Goal: Task Accomplishment & Management: Complete application form

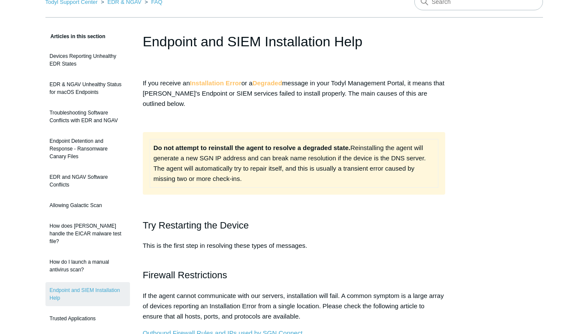
scroll to position [185, 0]
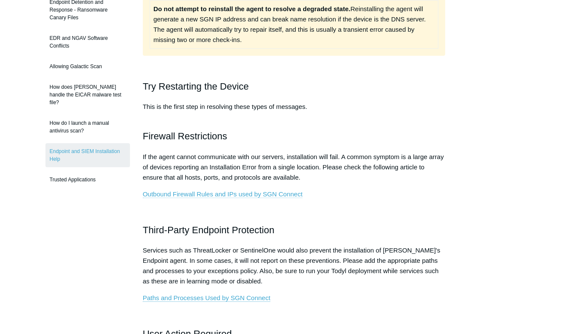
click at [207, 191] on link "Outbound Firewall Rules and IPs used by SGN Connect" at bounding box center [223, 194] width 160 height 8
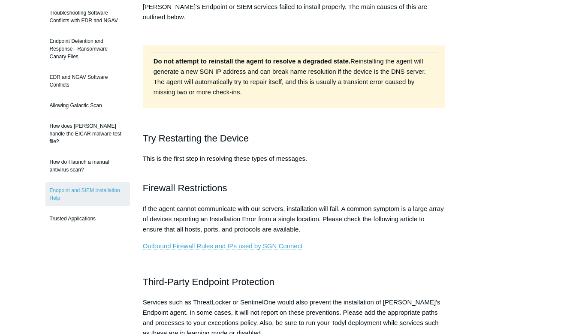
scroll to position [193, 0]
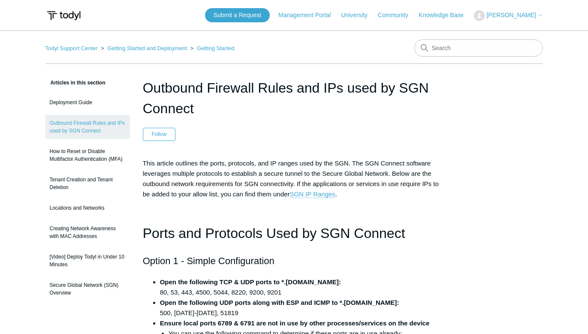
scroll to position [139, 0]
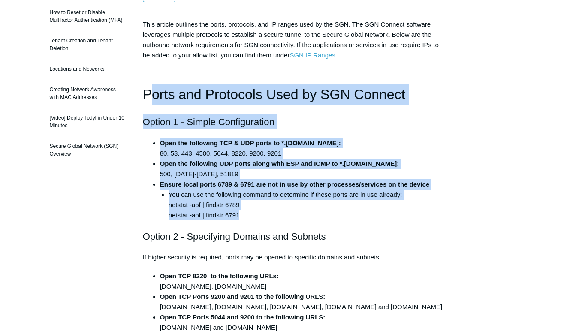
drag, startPoint x: 244, startPoint y: 215, endPoint x: 148, endPoint y: 101, distance: 149.7
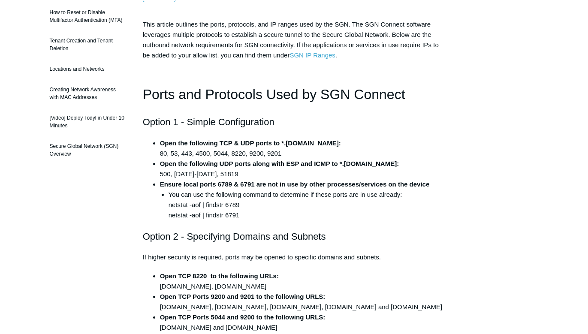
click at [148, 101] on h1 "Ports and Protocols Used by SGN Connect" at bounding box center [294, 95] width 303 height 22
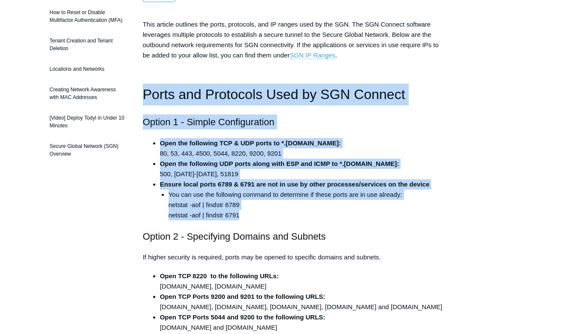
drag, startPoint x: 143, startPoint y: 96, endPoint x: 245, endPoint y: 214, distance: 156.3
copy div "Ports and Protocols Used by SGN Connect Option 1 - Simple Configuration Open th…"
click at [209, 71] on p at bounding box center [294, 72] width 303 height 10
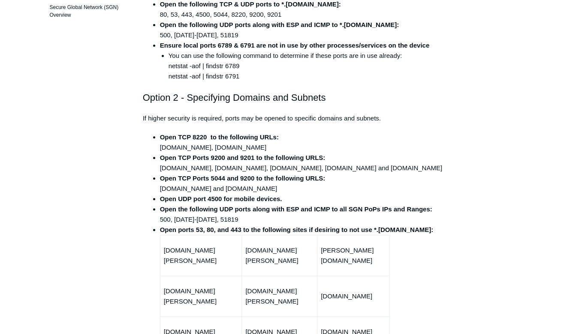
scroll to position [185, 0]
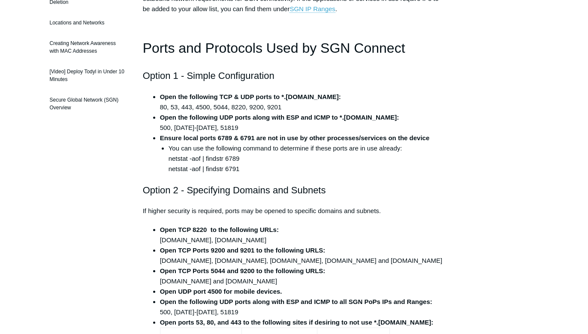
drag, startPoint x: 40, startPoint y: 205, endPoint x: 82, endPoint y: 218, distance: 43.4
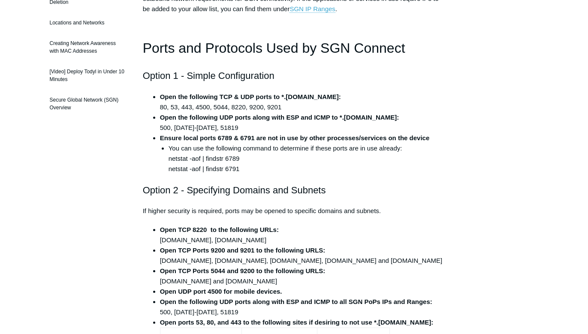
click at [351, 133] on li "Ensure local ports 6789 & 6791 are not in use by other processes/services on th…" at bounding box center [303, 153] width 286 height 41
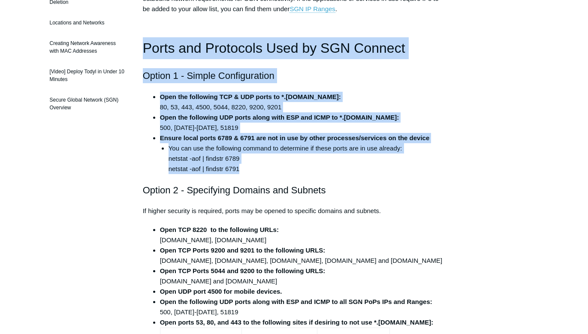
drag, startPoint x: 248, startPoint y: 172, endPoint x: 280, endPoint y: 184, distance: 34.5
click at [302, 193] on h2 "Option 2 - Specifying Domains and Subnets" at bounding box center [294, 190] width 303 height 15
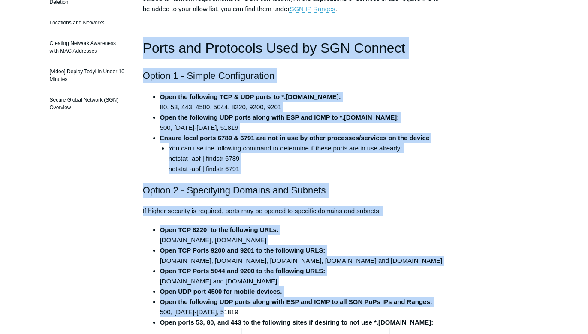
drag, startPoint x: 234, startPoint y: 174, endPoint x: 148, endPoint y: 55, distance: 147.0
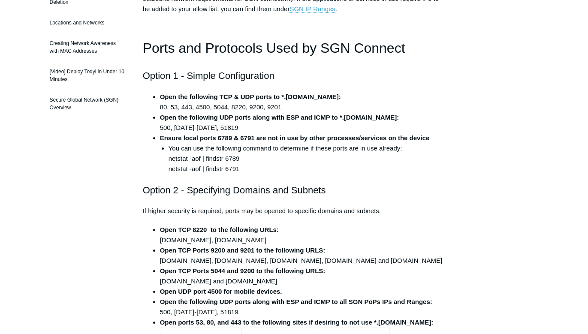
click at [187, 46] on h1 "Ports and Protocols Used by SGN Connect" at bounding box center [294, 48] width 303 height 22
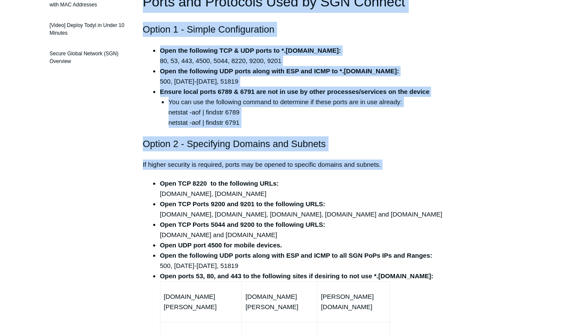
scroll to position [324, 0]
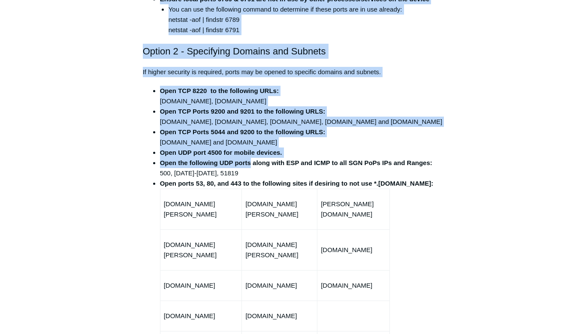
drag, startPoint x: 141, startPoint y: 47, endPoint x: 250, endPoint y: 167, distance: 162.1
click at [250, 166] on strong "Open the following UDP ports along with ESP and ICMP to all SGN PoPs IPs and Ra…" at bounding box center [296, 162] width 272 height 7
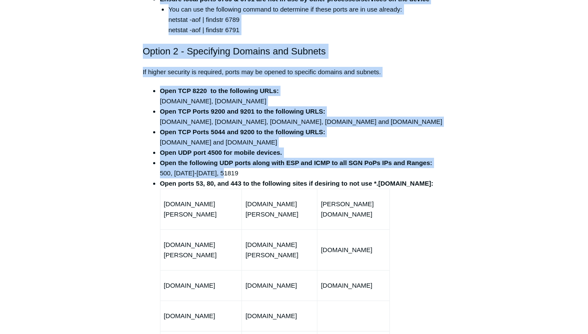
scroll to position [185, 0]
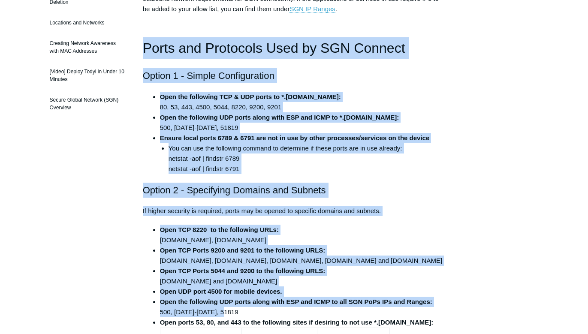
drag, startPoint x: 232, startPoint y: 172, endPoint x: 139, endPoint y: 52, distance: 151.6
copy div "Ports and Protocols Used by SGN Connect Option 1 - Simple Configuration Open th…"
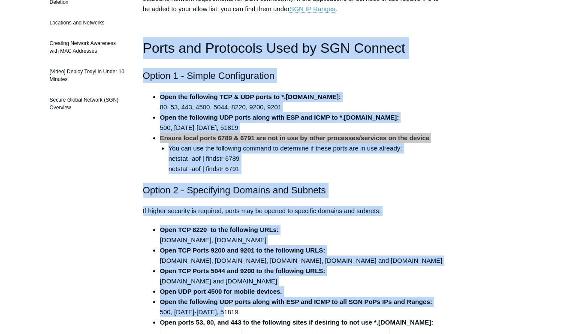
click at [284, 168] on li "You can use the following command to determine if these ports are in use alread…" at bounding box center [307, 158] width 277 height 31
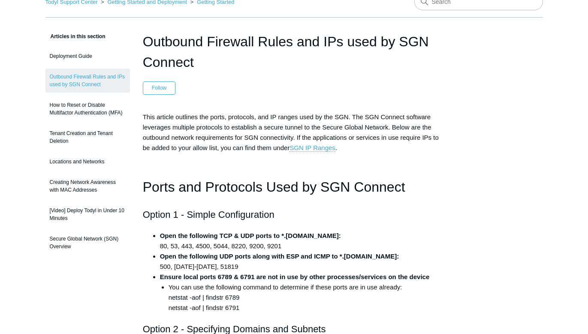
scroll to position [0, 0]
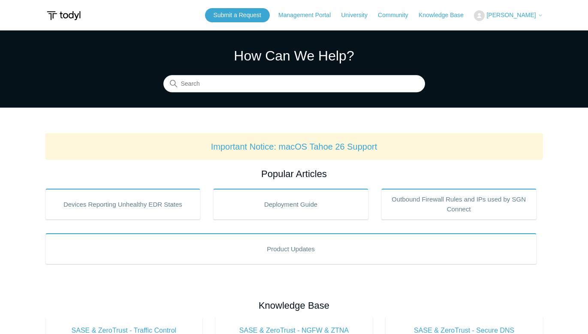
click at [503, 14] on span "[PERSON_NAME]" at bounding box center [510, 15] width 49 height 7
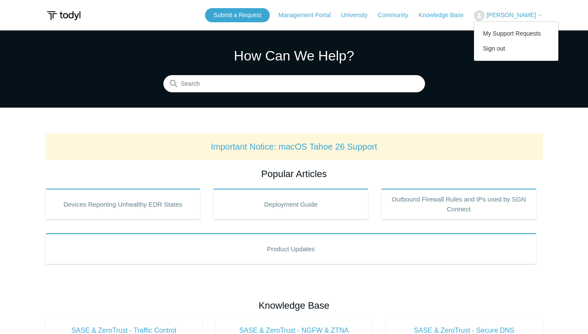
click at [503, 14] on span "[PERSON_NAME]" at bounding box center [510, 15] width 49 height 7
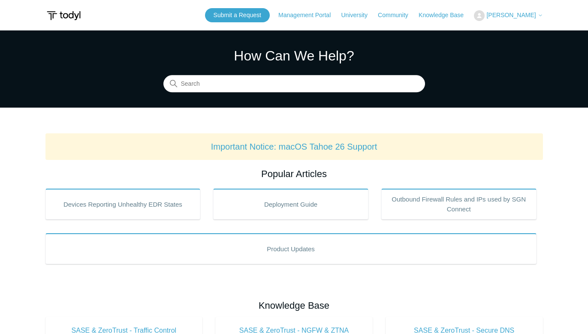
click at [499, 15] on span "[PERSON_NAME]" at bounding box center [510, 15] width 49 height 7
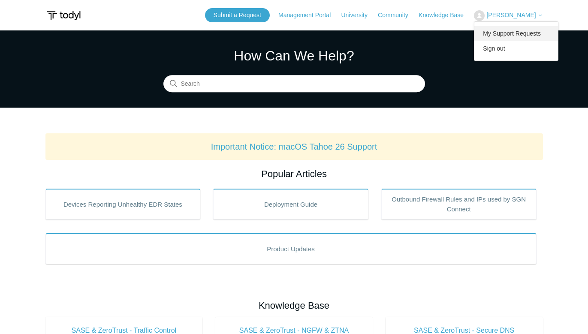
click at [500, 36] on link "My Support Requests" at bounding box center [516, 33] width 84 height 15
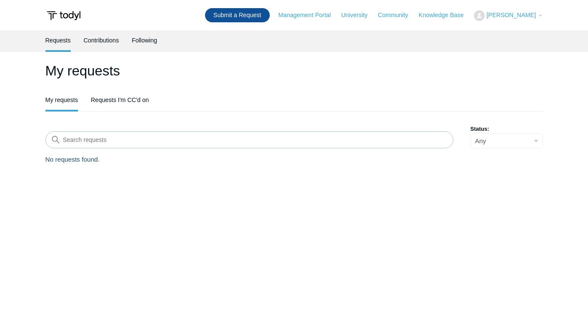
click at [249, 18] on link "Submit a Request" at bounding box center [237, 15] width 65 height 14
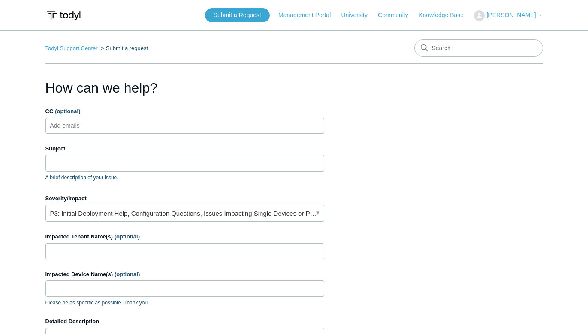
click at [123, 122] on ul "Add emails" at bounding box center [184, 126] width 279 height 16
click at [292, 210] on link "P3: Initial Deployment Help, Configuration Questions, Issues Impacting Single D…" at bounding box center [184, 213] width 279 height 17
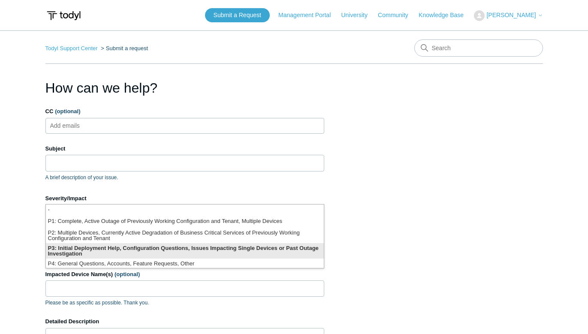
click at [155, 251] on li "P3: Initial Deployment Help, Configuration Questions, Issues Impacting Single D…" at bounding box center [185, 250] width 278 height 15
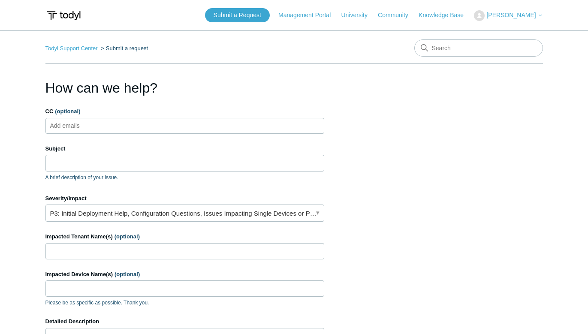
click at [120, 124] on ul "Add emails" at bounding box center [184, 126] width 279 height 16
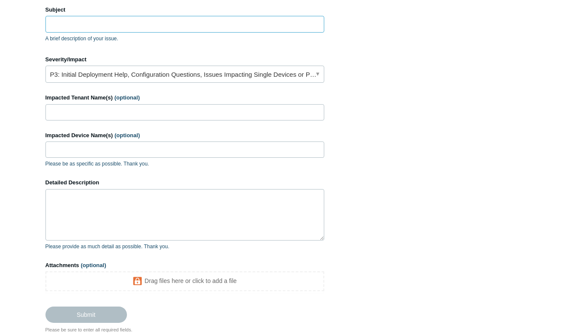
click at [100, 25] on input "Subject" at bounding box center [184, 24] width 279 height 16
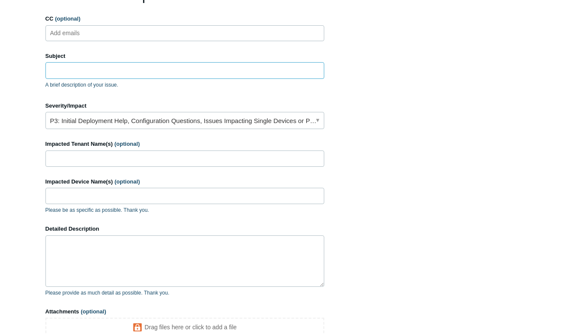
click at [102, 71] on input "Subject" at bounding box center [184, 70] width 279 height 16
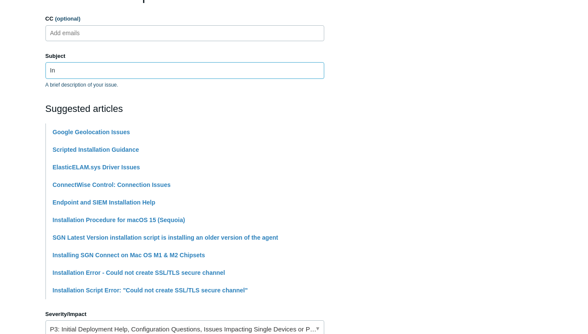
type input "I"
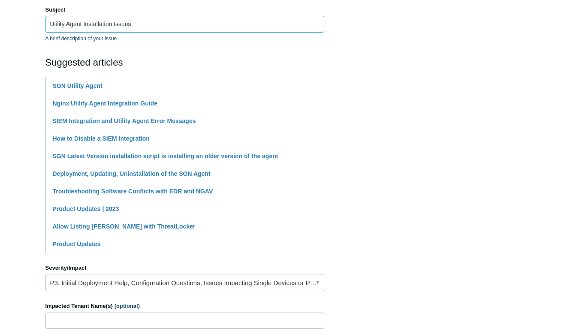
scroll to position [232, 0]
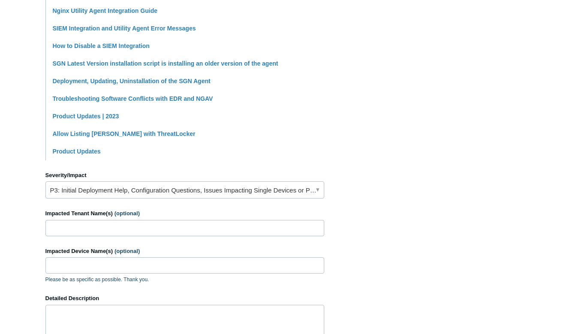
type input "Utility Agent Installation Issues"
click at [113, 227] on input "Impacted Tenant Name(s) (optional)" at bounding box center [184, 228] width 279 height 16
click at [111, 222] on input "Impacted Tenant Name(s) (optional)" at bounding box center [184, 228] width 279 height 16
click at [116, 218] on div "Impacted Tenant Name(s) (optional)" at bounding box center [184, 222] width 279 height 27
click at [119, 227] on input "Impacted Tenant Name(s) (optional)" at bounding box center [184, 228] width 279 height 16
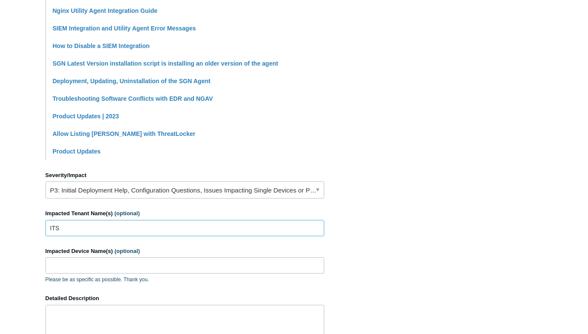
drag, startPoint x: 99, startPoint y: 226, endPoint x: -38, endPoint y: 226, distance: 136.4
click at [45, 226] on input "ITS" at bounding box center [184, 228] width 279 height 16
paste input "Solutions, Inc.-internal"
type input "IT Solutions, Inc.-internal"
click at [97, 265] on input "Impacted Device Name(s) (optional)" at bounding box center [184, 265] width 279 height 16
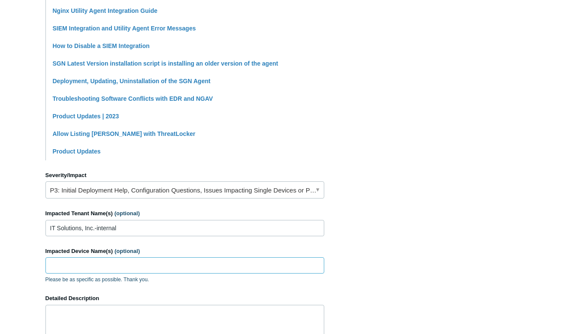
click at [107, 268] on input "Impacted Device Name(s) (optional)" at bounding box center [184, 265] width 279 height 16
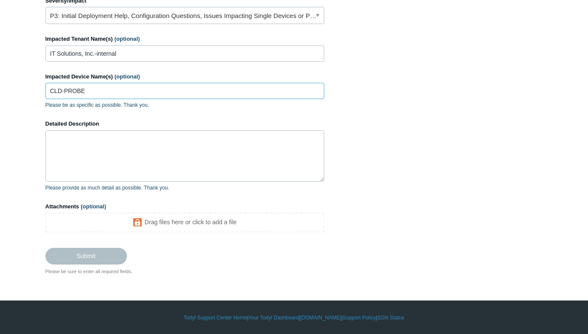
type input "CLD-PROBE"
click at [177, 155] on textarea "Detailed Description" at bounding box center [184, 155] width 279 height 51
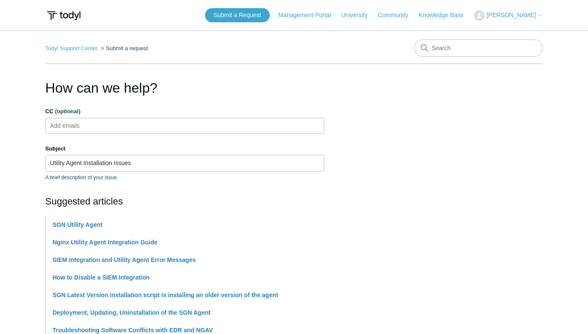
scroll to position [371, 0]
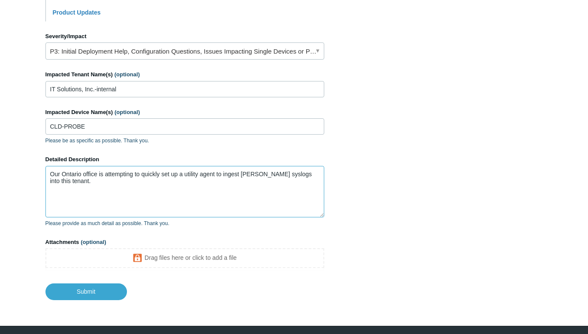
click at [97, 187] on textarea "Our Ontario office is attempting to quickly set up a utility agent to ingest [P…" at bounding box center [184, 191] width 279 height 51
click at [99, 185] on textarea "Our Ontario office is attempting to quickly set up a utility agent to ingest [P…" at bounding box center [184, 191] width 279 height 51
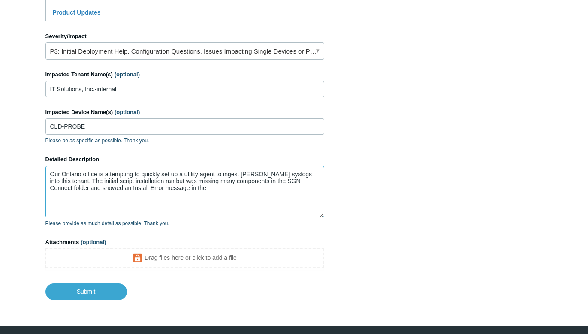
click at [202, 189] on textarea "Our Ontario office is attempting to quickly set up a utility agent to ingest [P…" at bounding box center [184, 191] width 279 height 51
click at [176, 190] on textarea "Our Ontario office is attempting to quickly set up a utility agent to ingest [P…" at bounding box center [184, 191] width 279 height 51
click at [244, 191] on textarea "Our Ontario office is attempting to quickly set up a utility agent to ingest [P…" at bounding box center [184, 191] width 279 height 51
paste textarea "[URL][DOMAIN_NAME]"
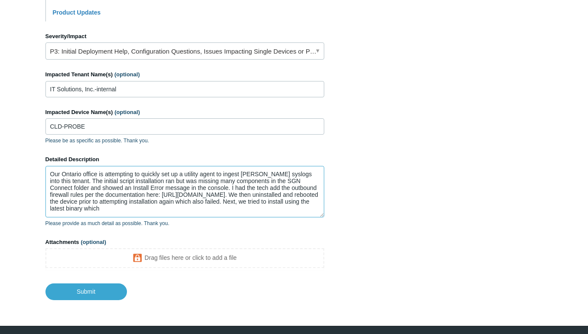
click at [189, 186] on textarea "Our Ontario office is attempting to quickly set up a utility agent to ingest [P…" at bounding box center [184, 191] width 279 height 51
click at [313, 210] on textarea "Our Ontario office is attempting to quickly set up a utility agent to ingest [P…" at bounding box center [184, 191] width 279 height 51
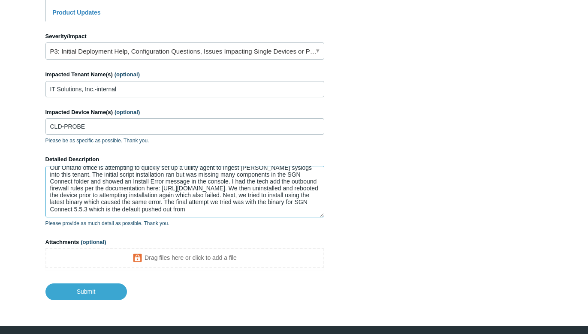
click at [200, 212] on textarea "Our Ontario office is attempting to quickly set up a utility agent to ingest [P…" at bounding box center [184, 191] width 279 height 51
click at [305, 211] on textarea "Our Ontario office is attempting to quickly set up a utility agent to ingest [P…" at bounding box center [184, 191] width 279 height 51
paste textarea
click at [95, 206] on textarea "Our Ontario office is attempting to quickly set up a utility agent to ingest [P…" at bounding box center [184, 191] width 279 height 51
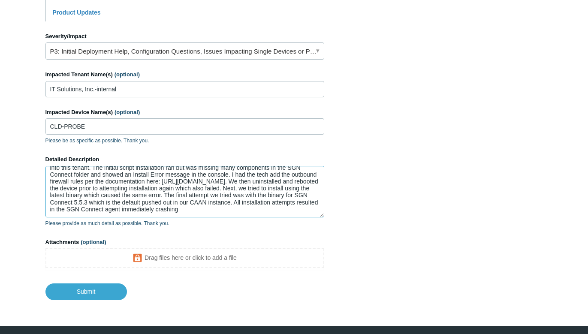
click at [235, 217] on textarea "Our Ontario office is attempting to quickly set up a utility agent to ingest [P…" at bounding box center [184, 191] width 279 height 51
click at [285, 216] on textarea "Our Ontario office is attempting to quickly set up a utility agent to ingest [P…" at bounding box center [184, 191] width 279 height 51
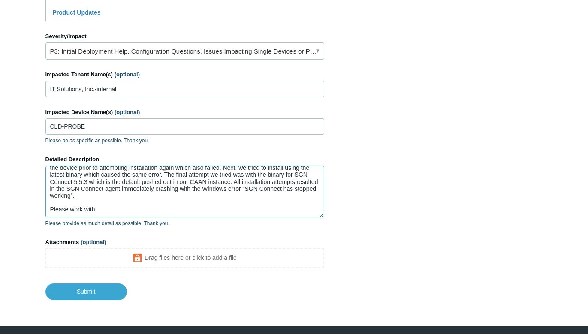
type textarea "Our Ontario office is attempting to quickly set up a utility agent to ingest [P…"
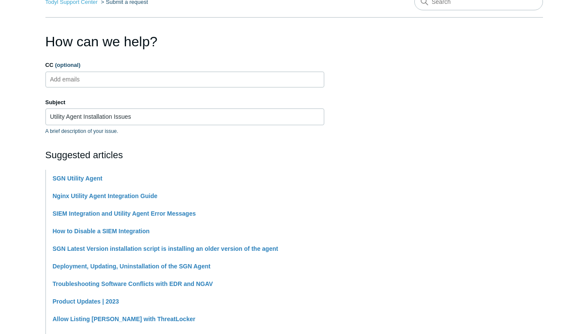
scroll to position [0, 0]
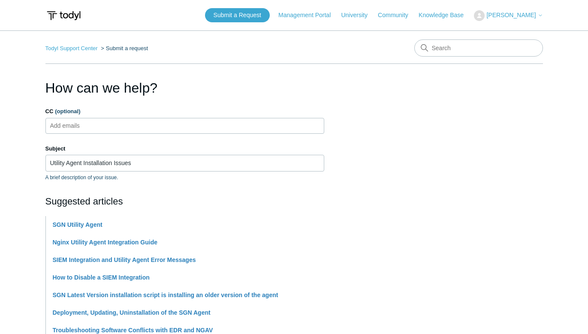
click at [109, 124] on ul "Add emails" at bounding box center [184, 126] width 279 height 16
paste input "[EMAIL_ADDRESS][PERSON_NAME][DOMAIN_NAME]"
type input "[EMAIL_ADDRESS][PERSON_NAME][DOMAIN_NAME]"
click at [179, 126] on ul "[EMAIL_ADDRESS][PERSON_NAME][DOMAIN_NAME]" at bounding box center [184, 126] width 279 height 16
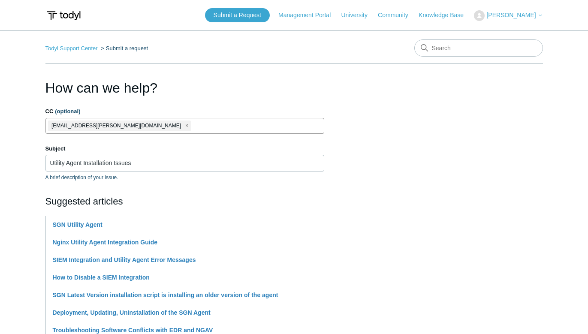
paste input "[PERSON_NAME][EMAIL_ADDRESS][PERSON_NAME][DOMAIN_NAME]"
type input "[PERSON_NAME][EMAIL_ADDRESS][PERSON_NAME][DOMAIN_NAME]"
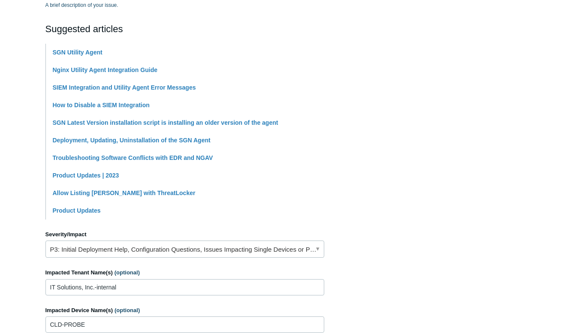
scroll to position [396, 0]
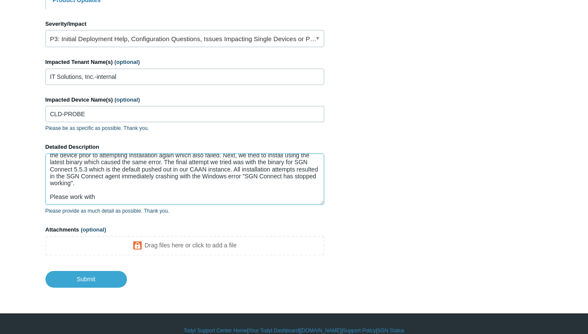
click at [108, 186] on textarea "Our Ontario office is attempting to quickly set up a utility agent to ingest [P…" at bounding box center [184, 179] width 279 height 51
drag, startPoint x: 83, startPoint y: 189, endPoint x: 72, endPoint y: 189, distance: 11.6
click at [72, 189] on textarea "Our Ontario office is attempting to quickly set up a utility agent to ingest [P…" at bounding box center [184, 179] width 279 height 51
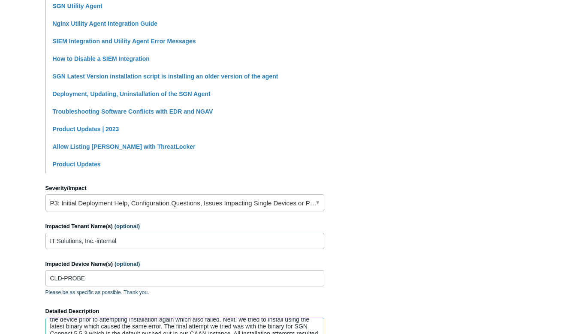
scroll to position [371, 0]
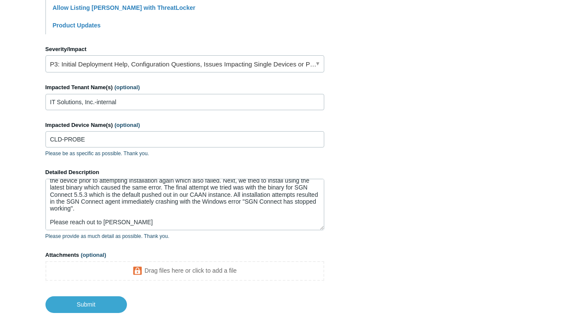
click at [168, 215] on textarea "Our Ontario office is attempting to quickly set up a utility agent to ingest [P…" at bounding box center [184, 204] width 279 height 51
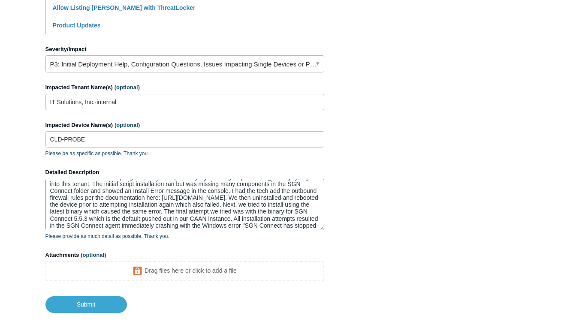
scroll to position [0, 0]
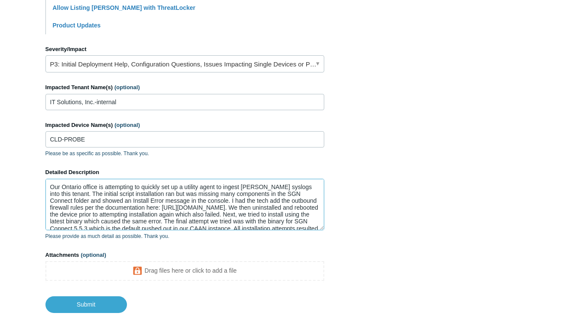
drag, startPoint x: 160, startPoint y: 173, endPoint x: 144, endPoint y: 174, distance: 15.9
click at [144, 179] on textarea "Our Ontario office is attempting to quickly set up a utility agent to ingest [P…" at bounding box center [184, 204] width 279 height 51
drag, startPoint x: 215, startPoint y: 185, endPoint x: 194, endPoint y: 186, distance: 21.0
click at [194, 186] on textarea "Our Ontario office is attempting to set up a utility agent to ingest [PERSON_NA…" at bounding box center [184, 204] width 279 height 51
click at [157, 202] on textarea "Our Ontario office is attempting to set up a utility agent to ingest [PERSON_NA…" at bounding box center [184, 204] width 279 height 51
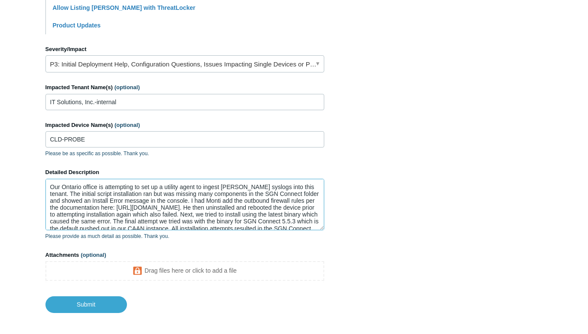
click at [195, 208] on textarea "Our Ontario office is attempting to set up a utility agent to ingest [PERSON_NA…" at bounding box center [184, 204] width 279 height 51
drag, startPoint x: 210, startPoint y: 208, endPoint x: 192, endPoint y: 208, distance: 18.0
click at [192, 208] on textarea "Our Ontario office is attempting to set up a utility agent to ingest [PERSON_NA…" at bounding box center [184, 204] width 279 height 51
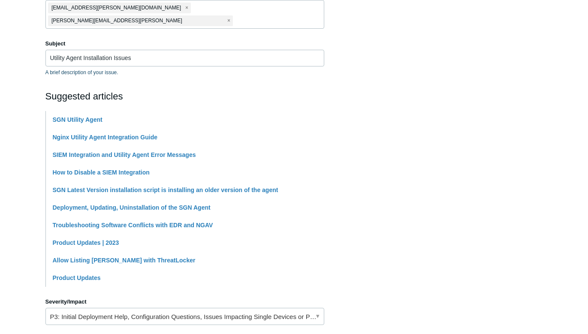
scroll to position [396, 0]
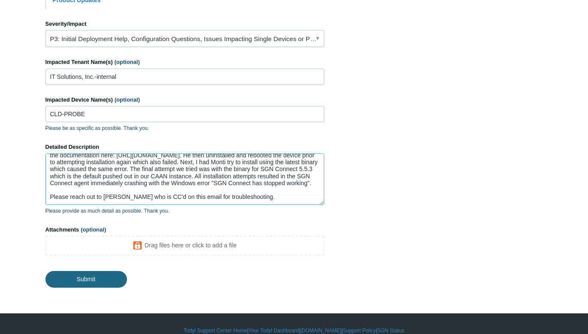
type textarea "Our Ontario office is attempting to set up a utility agent to ingest [PERSON_NA…"
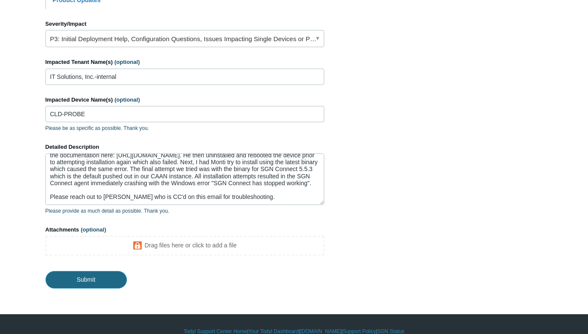
click at [92, 271] on input "Submit" at bounding box center [85, 279] width 81 height 17
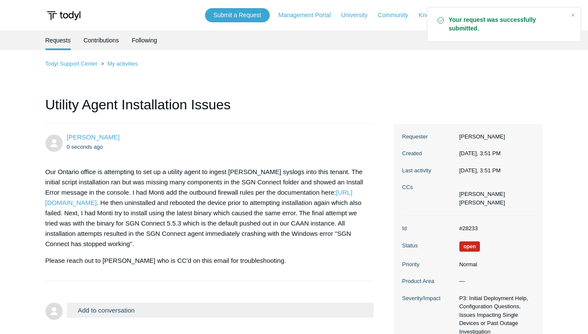
scroll to position [121, 0]
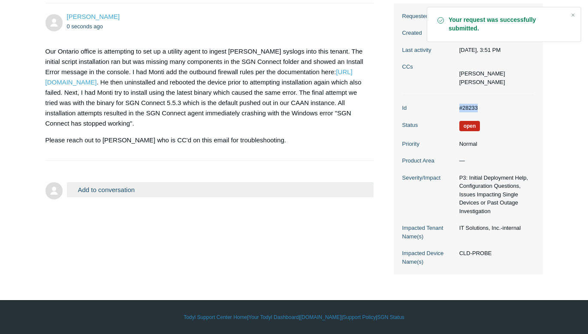
drag, startPoint x: 488, startPoint y: 105, endPoint x: 448, endPoint y: 107, distance: 40.8
click at [439, 105] on dl "Id #28233 Status Open Priority Normal Product Area — Severity/Impact P3: Initia…" at bounding box center [468, 184] width 132 height 179
copy dl "#28233"
